Goal: Information Seeking & Learning: Learn about a topic

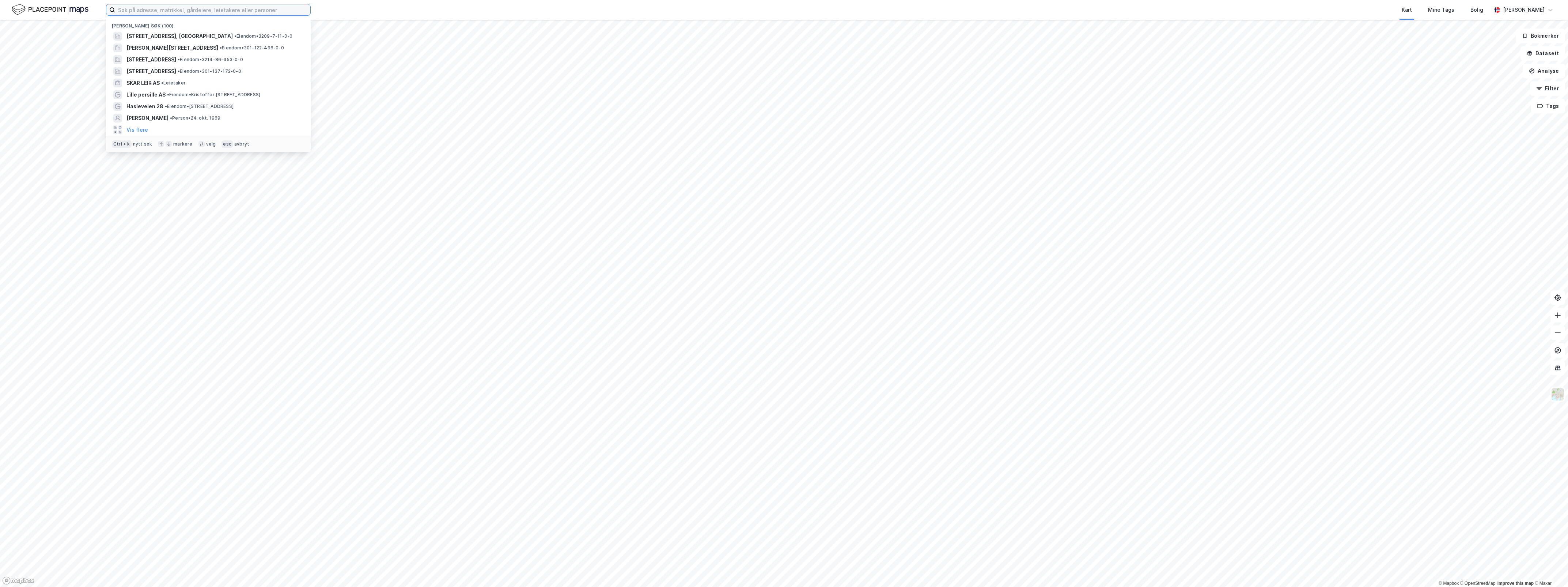
click at [187, 10] on input at bounding box center [212, 10] width 195 height 11
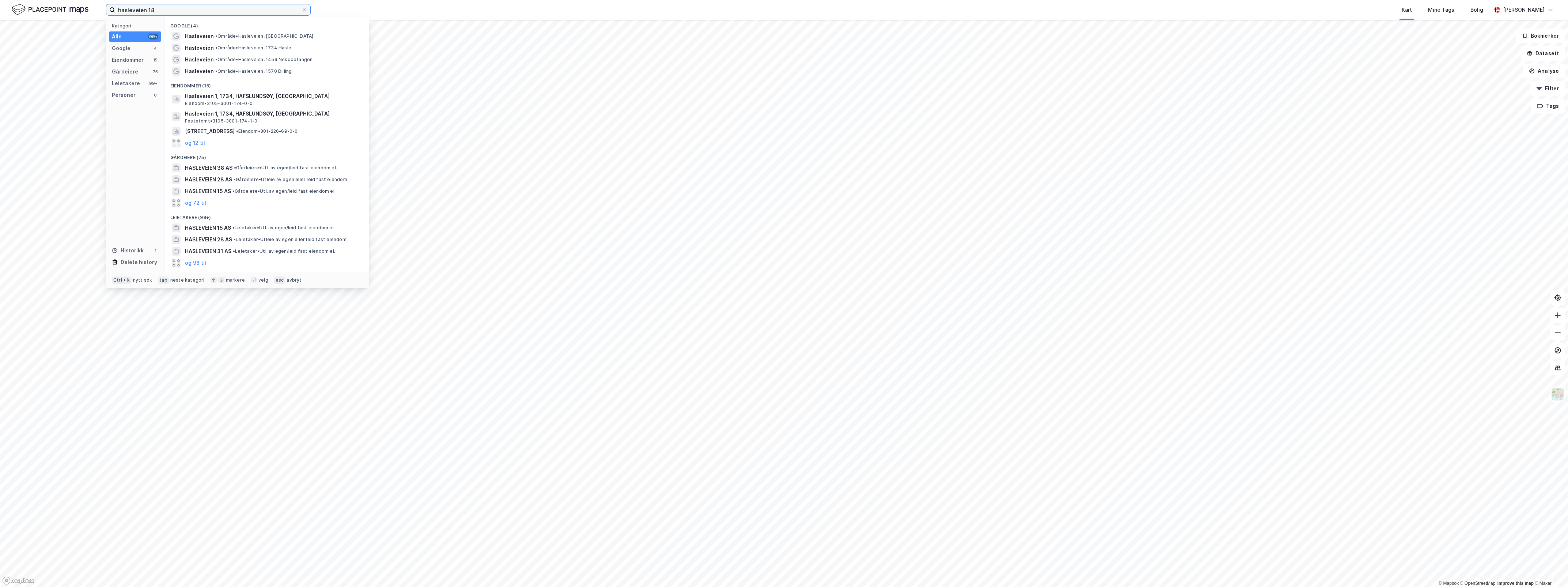
type input "hasleveien 18"
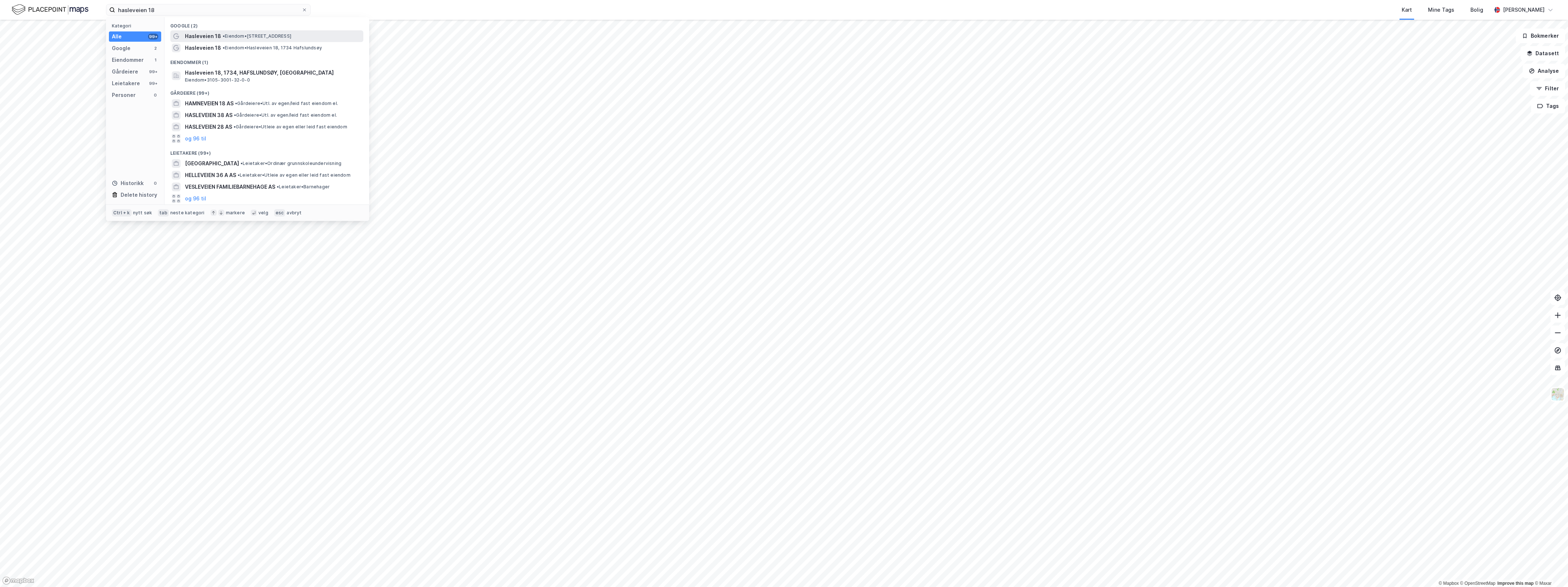
click at [253, 37] on span "• Eiendom • [STREET_ADDRESS]" at bounding box center [257, 37] width 69 height 6
